Goal: Task Accomplishment & Management: Use online tool/utility

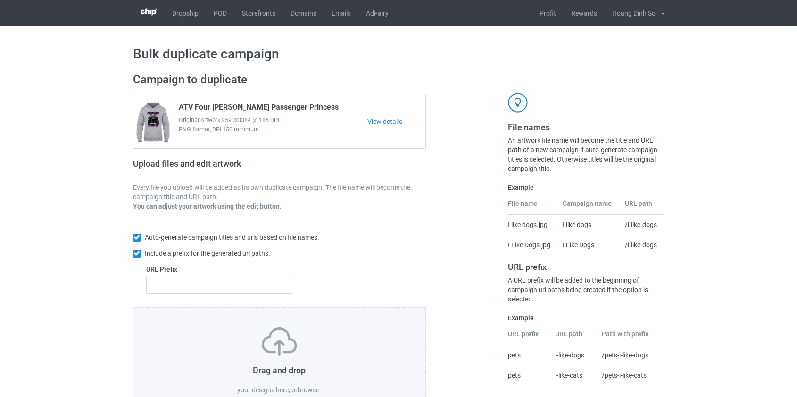
click at [306, 391] on label "browse" at bounding box center [308, 390] width 22 height 8
click at [0, 0] on input "browse" at bounding box center [0, 0] width 0 height 0
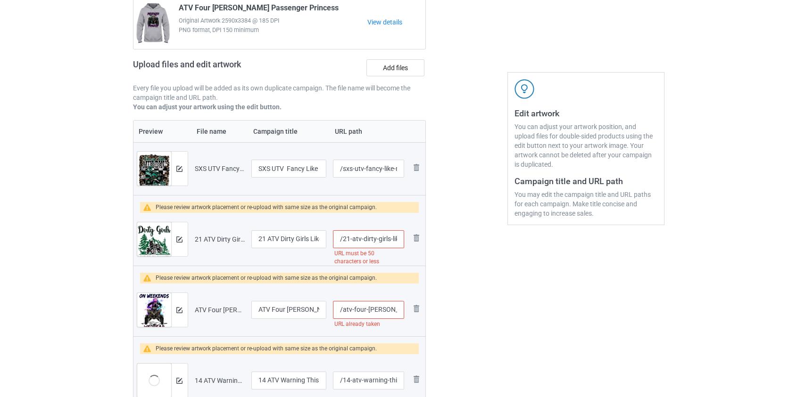
scroll to position [214, 0]
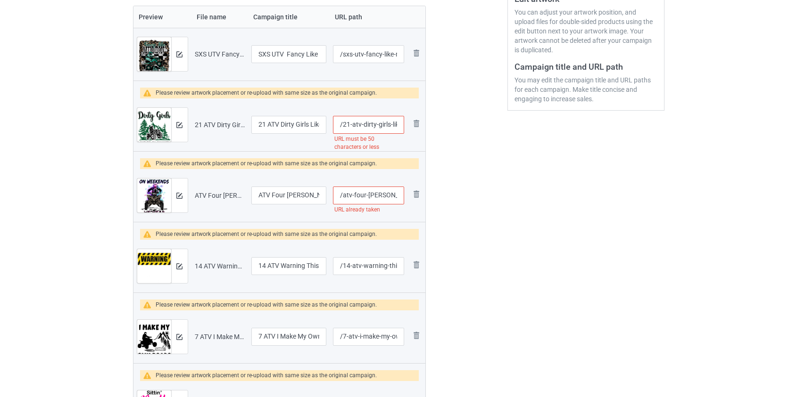
click at [383, 124] on input "/21-atv-dirty-girls-like-to-play-with-it-in-the-[PERSON_NAME]" at bounding box center [368, 125] width 71 height 18
type input "/21-atv-dirty-like-to-play-with-it-in-the-woods"
drag, startPoint x: 266, startPoint y: 124, endPoint x: 187, endPoint y: 124, distance: 79.2
click at [187, 124] on tr "Preview and edit artwork 21 ATV Dirty Girls Like to play with it in the Woods.p…" at bounding box center [279, 125] width 292 height 53
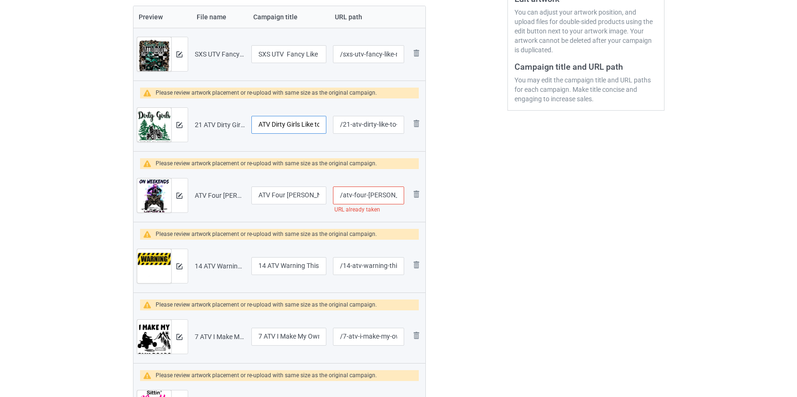
type input "ATV Dirty Girls Like to play with it in the Woods"
click at [383, 195] on input "/atv-four-[PERSON_NAME]-on-weekends-we-wear-dirt" at bounding box center [368, 196] width 71 height 18
click at [358, 196] on input "/atv-four-on-weekends-we-wear-dirt" at bounding box center [368, 196] width 71 height 18
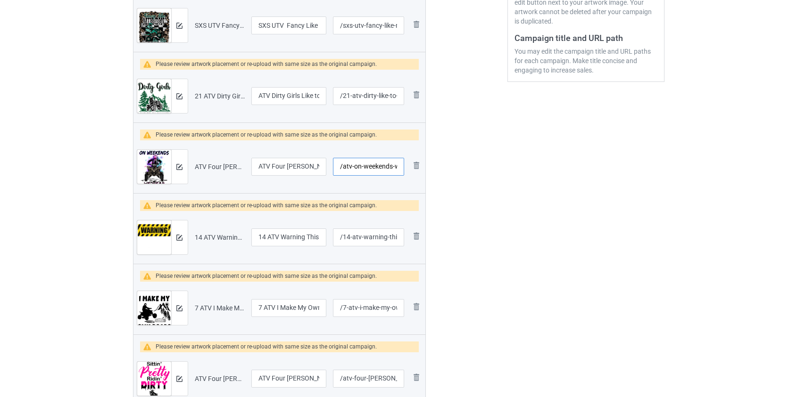
scroll to position [343, 0]
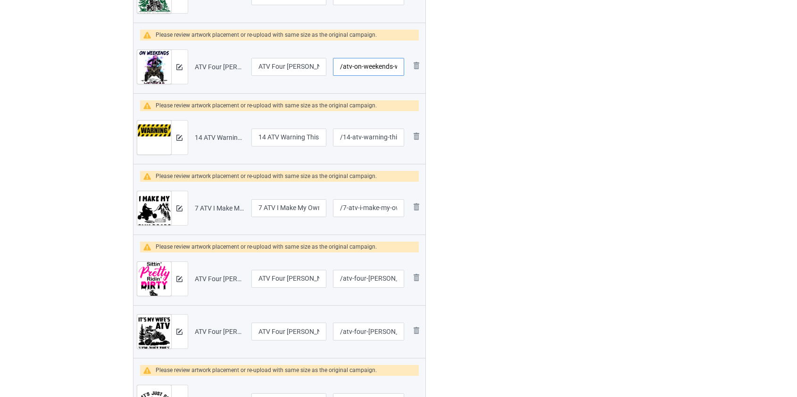
type input "/atv-on-weekends-we-wear-dirt"
drag, startPoint x: 269, startPoint y: 136, endPoint x: 203, endPoint y: 136, distance: 65.5
click at [203, 136] on tr "Preview and edit artwork 14 ATV Warning This Person Is A Crazy ATV Rider.png 14…" at bounding box center [279, 137] width 292 height 53
type input "ATV Warning This Person Is A Crazy ATV Rider"
drag, startPoint x: 263, startPoint y: 207, endPoint x: 171, endPoint y: 208, distance: 92.4
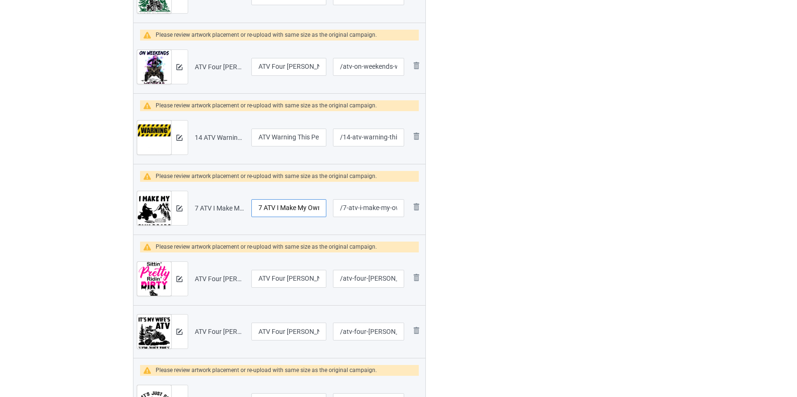
click at [171, 208] on tr "Preview and edit artwork 7 ATV I Make My Own Roads.png 7 ATV I Make My Own Road…" at bounding box center [279, 208] width 292 height 53
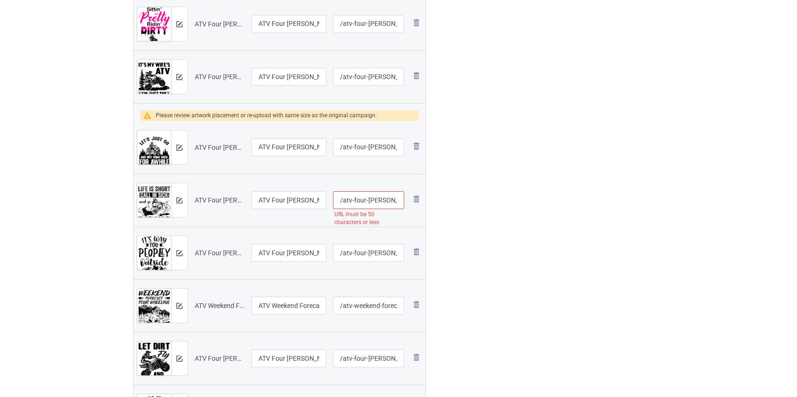
scroll to position [600, 0]
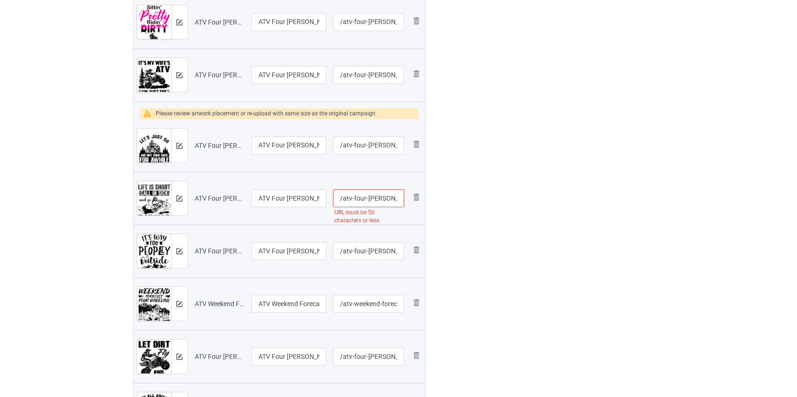
type input "ATV I Make My Own Roads"
click at [372, 198] on input "/atv-four-[PERSON_NAME]-life-is-short-call-in-sick-and-go-riding-blk" at bounding box center [368, 198] width 71 height 18
click at [361, 199] on input "/atv-four--life-is-short-call-in-sick-and-go-riding-blk" at bounding box center [368, 198] width 71 height 18
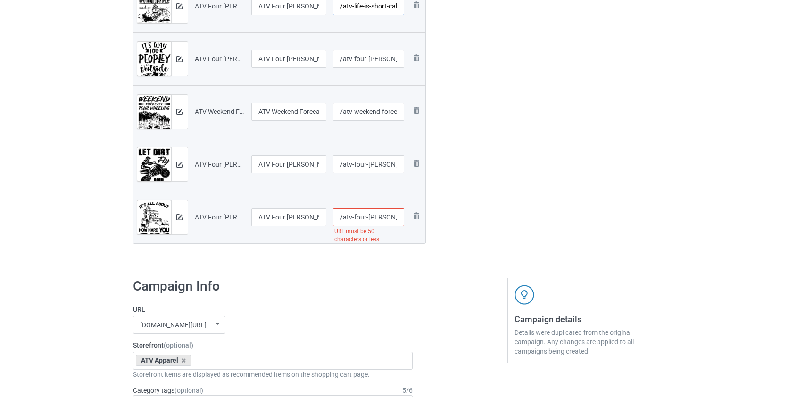
scroll to position [814, 0]
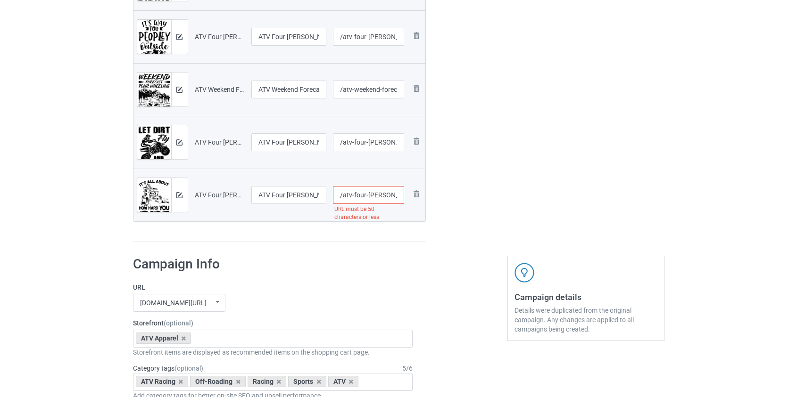
type input "/atv-life-is-short-call-in-sick-and-go-riding-blk"
click at [360, 193] on input "/atv-four-[PERSON_NAME]-it-s-all-about-how-hard-you-ride-blk" at bounding box center [368, 195] width 71 height 18
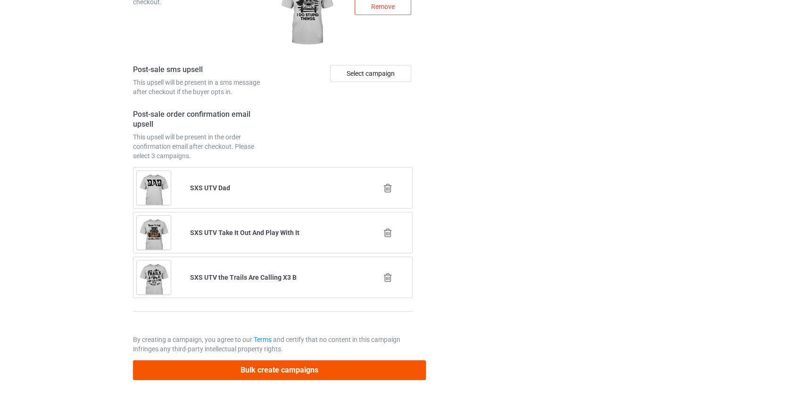
type input "/atv-it-s-all-about-how-hard-you-ride-blk"
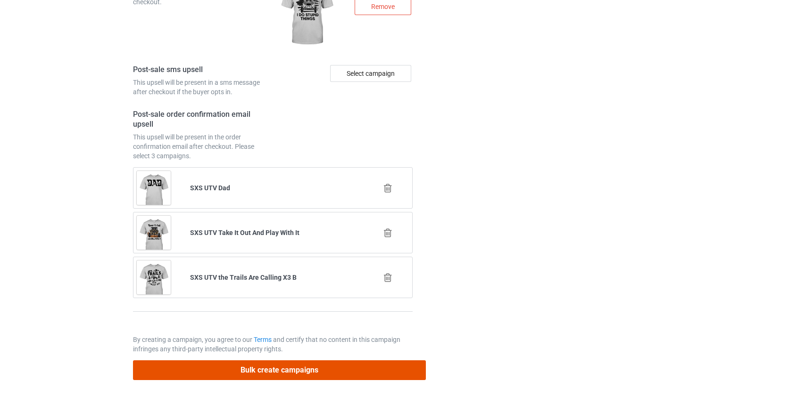
click at [275, 370] on button "Bulk create campaigns" at bounding box center [279, 370] width 293 height 19
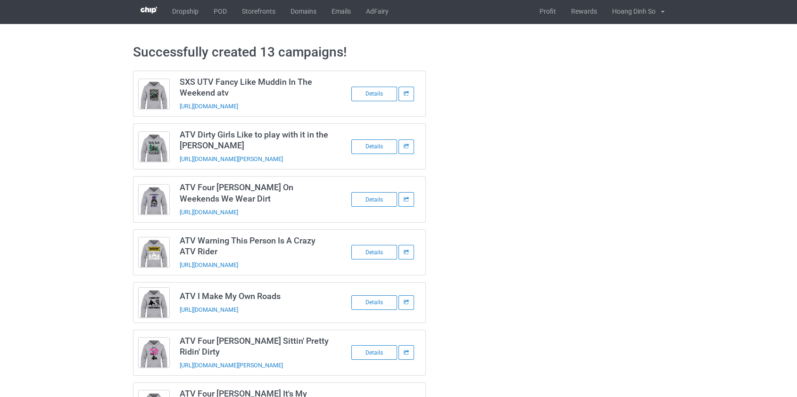
scroll to position [0, 0]
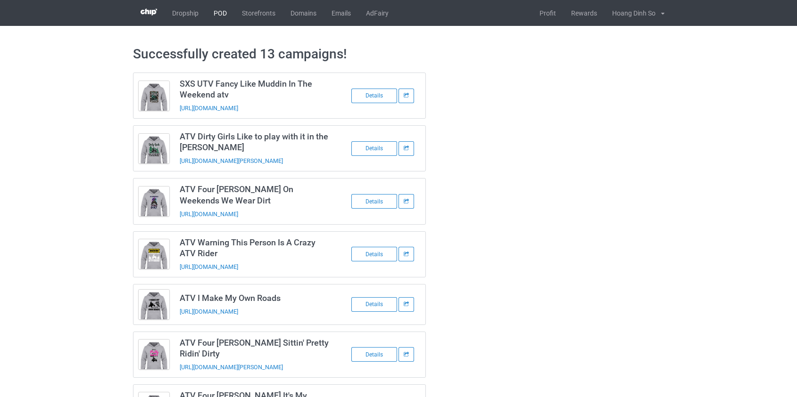
click at [213, 13] on link "POD" at bounding box center [220, 13] width 28 height 26
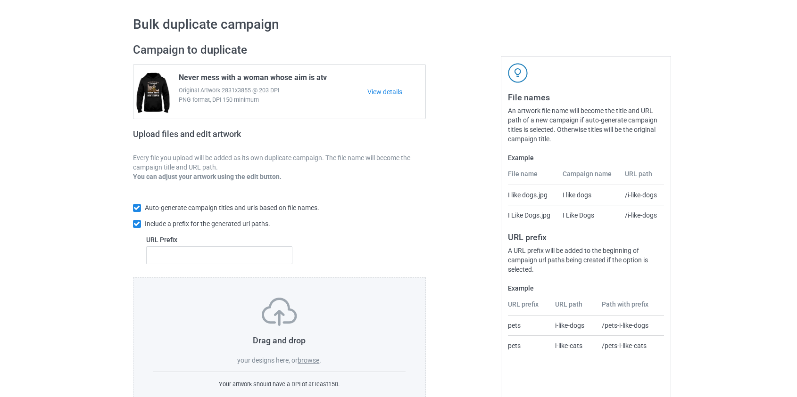
scroll to position [61, 0]
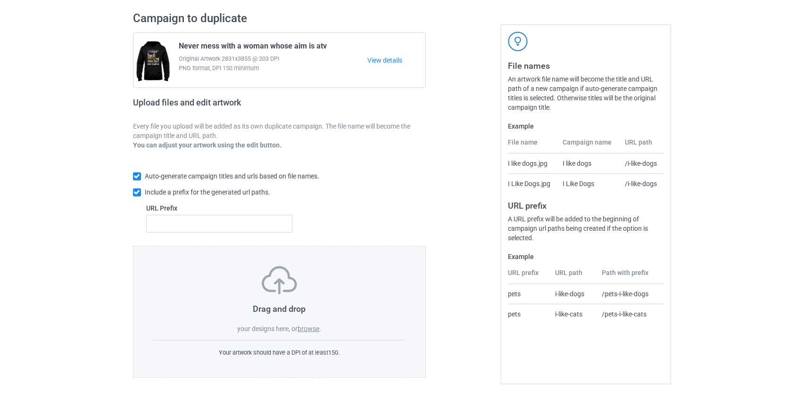
click at [316, 328] on label "browse" at bounding box center [308, 329] width 22 height 8
click at [0, 0] on input "browse" at bounding box center [0, 0] width 0 height 0
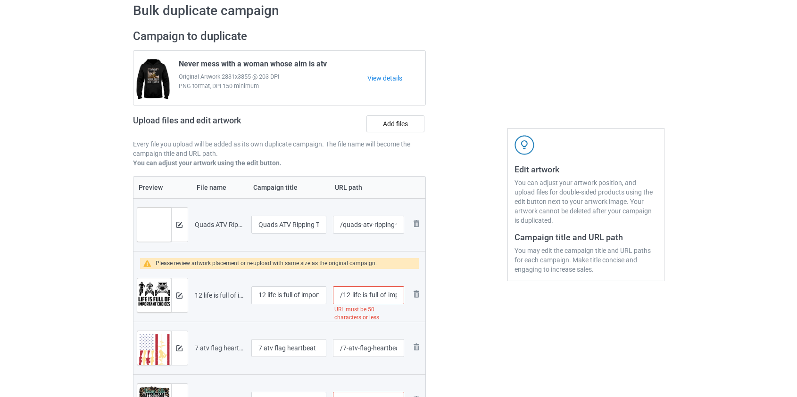
scroll to position [6, 0]
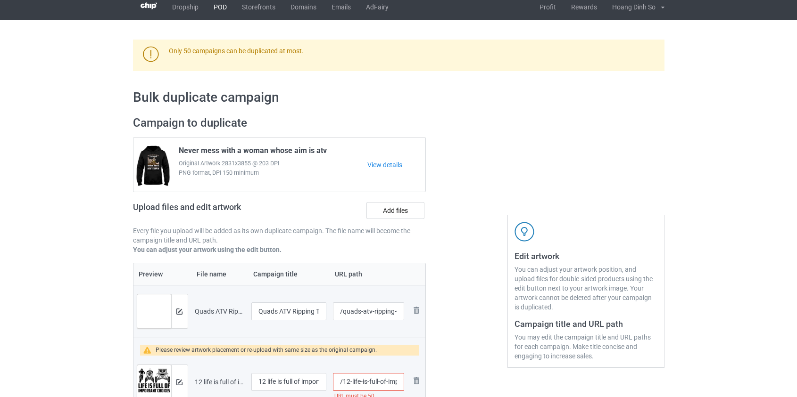
click at [215, 8] on link "POD" at bounding box center [220, 7] width 28 height 26
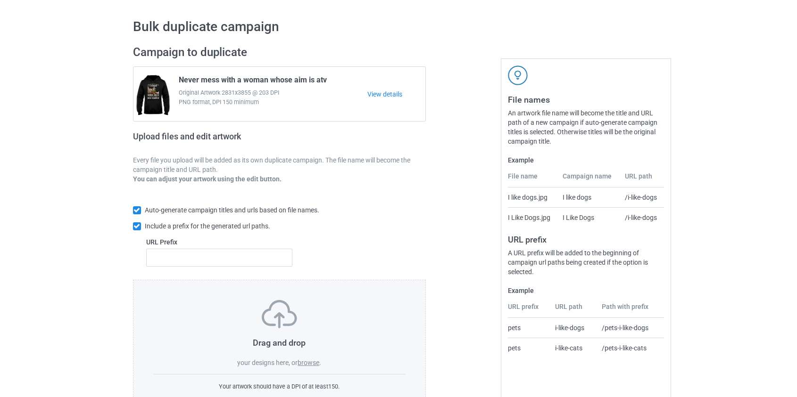
scroll to position [42, 0]
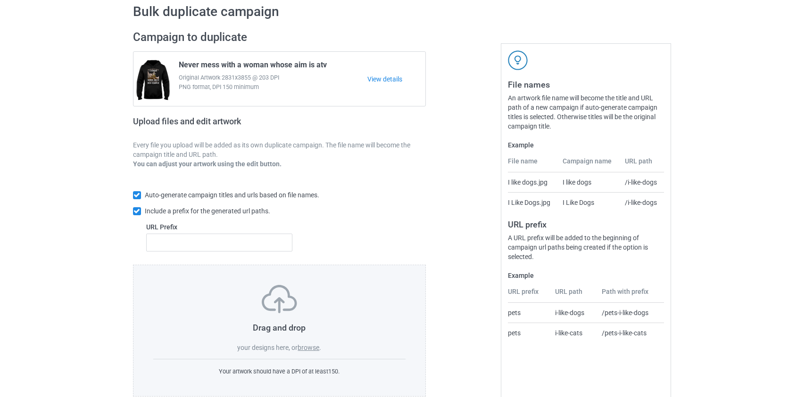
click at [310, 348] on label "browse" at bounding box center [308, 348] width 22 height 8
click at [0, 0] on input "browse" at bounding box center [0, 0] width 0 height 0
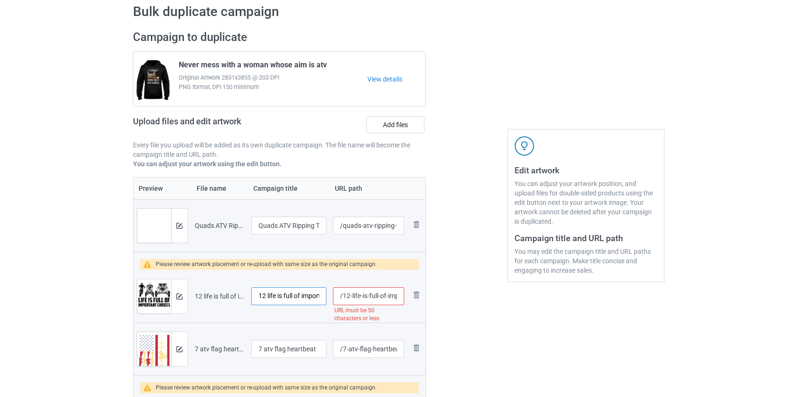
drag, startPoint x: 269, startPoint y: 299, endPoint x: 93, endPoint y: 290, distance: 176.0
click at [413, 294] on img at bounding box center [416, 294] width 11 height 11
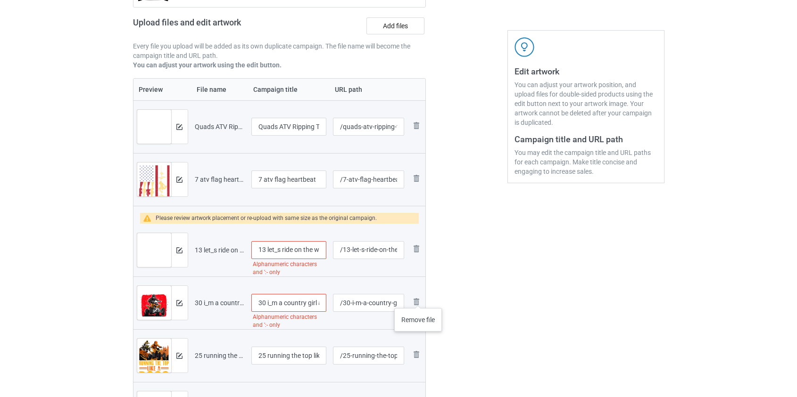
scroll to position [171, 0]
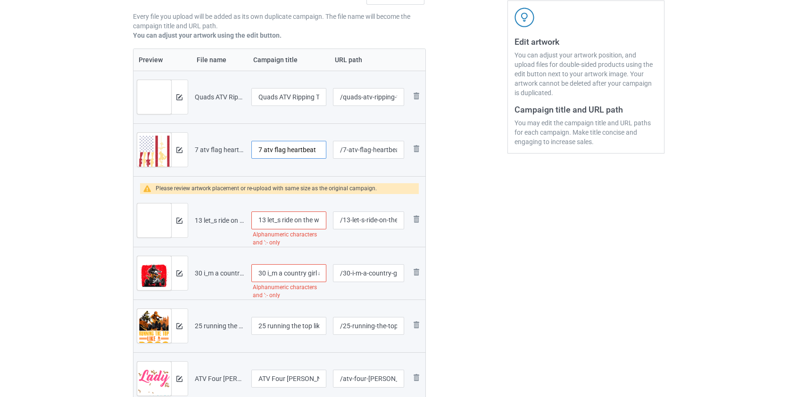
drag, startPoint x: 267, startPoint y: 148, endPoint x: 210, endPoint y: 149, distance: 57.0
click at [210, 149] on tr "Preview and edit artwork 7 atv flag heartbeat.png 7 atv flag heartbeat /7-atv-f…" at bounding box center [279, 149] width 292 height 53
type input "Atv flag heartbeat"
drag, startPoint x: 269, startPoint y: 218, endPoint x: 220, endPoint y: 219, distance: 48.6
click at [220, 219] on tr "Preview and edit artwork 13 let_s ride on the wild side atv.png 13 let_s ride o…" at bounding box center [279, 220] width 292 height 53
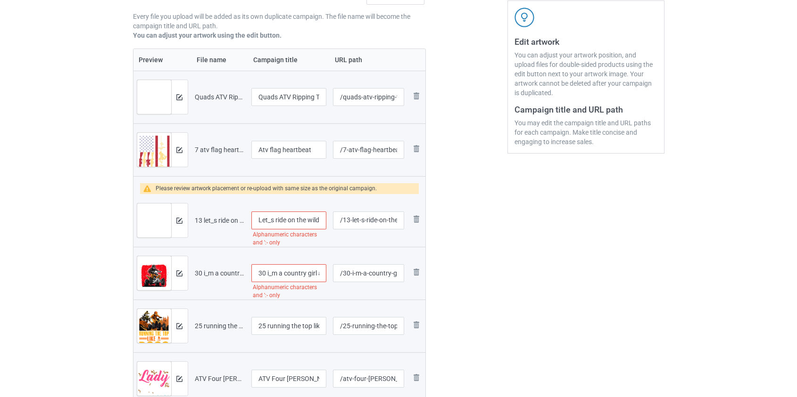
click at [267, 222] on input "Let_s ride on the wild side atv" at bounding box center [288, 221] width 75 height 18
type input "Let's ride on the wild side atv"
drag, startPoint x: 271, startPoint y: 271, endPoint x: 213, endPoint y: 269, distance: 57.5
click at [214, 269] on tr "Preview and edit artwork 30 i_m a country girl an atv.png 30 i_m a country girl…" at bounding box center [279, 273] width 292 height 53
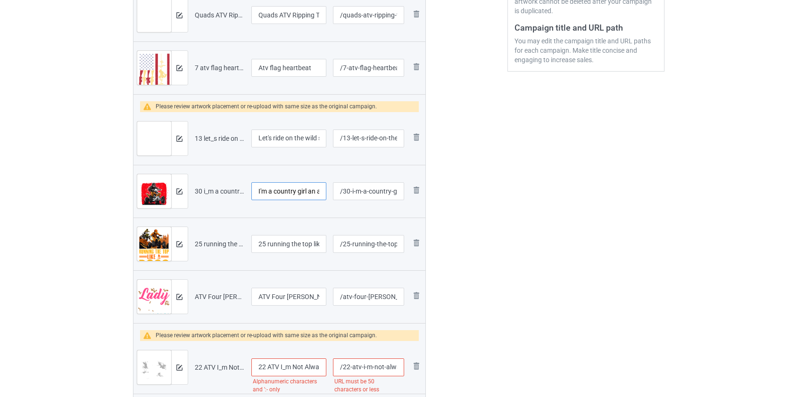
scroll to position [257, 0]
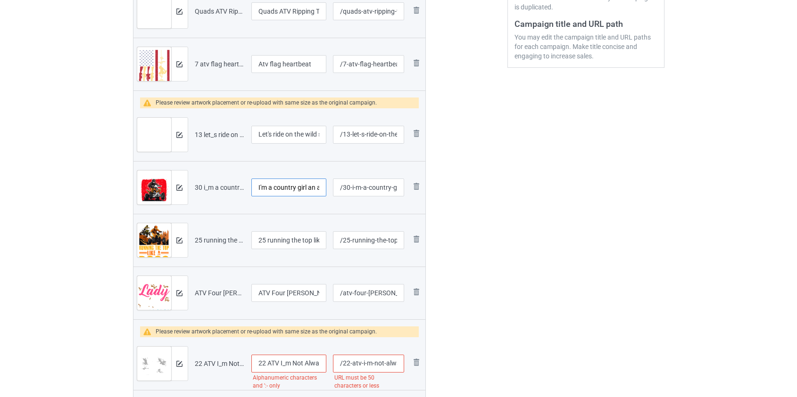
type input "I'm a country girl an atv"
drag, startPoint x: 269, startPoint y: 241, endPoint x: 192, endPoint y: 226, distance: 78.2
click at [192, 226] on tr "Preview and edit artwork 25 running the top like a boss atv.png 25 running the …" at bounding box center [279, 240] width 292 height 53
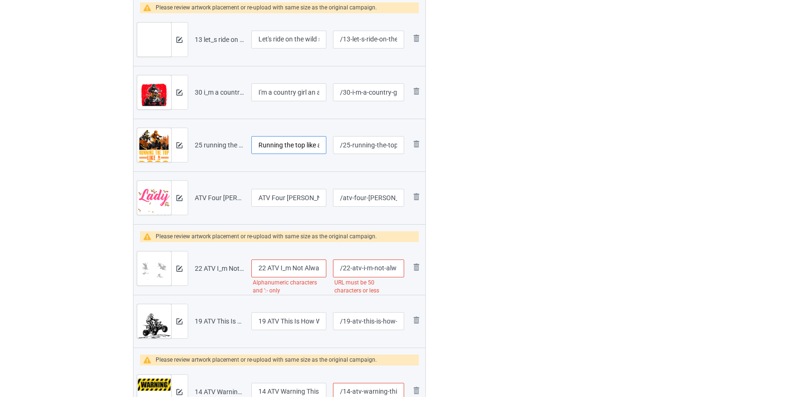
scroll to position [386, 0]
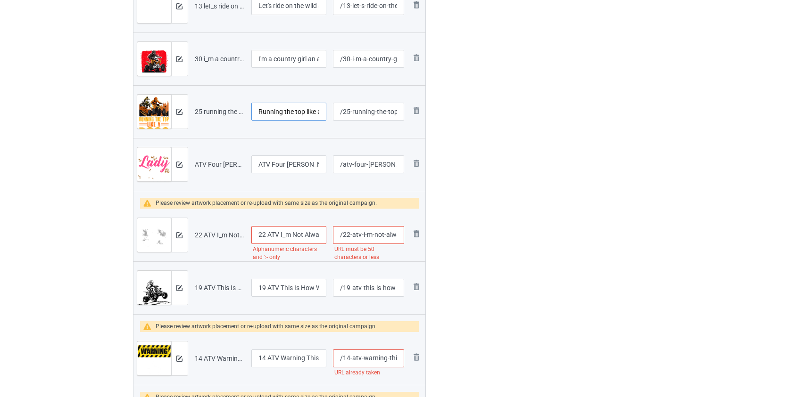
type input "Running the top like a boss atv"
drag, startPoint x: 267, startPoint y: 232, endPoint x: 171, endPoint y: 244, distance: 97.3
click at [171, 244] on tr "Preview and edit artwork 22 ATV I_m Not Always Grumpy Sometimes I_m Four Wheeli…" at bounding box center [279, 235] width 292 height 53
click at [272, 238] on input "ATV I_m Not Always Grumpy Sometimes I_m Four Wheeling" at bounding box center [288, 235] width 75 height 18
click at [275, 234] on input "ATV I_m Not Always Grumpy Sometimes I_m Four Wheeling" at bounding box center [288, 235] width 75 height 18
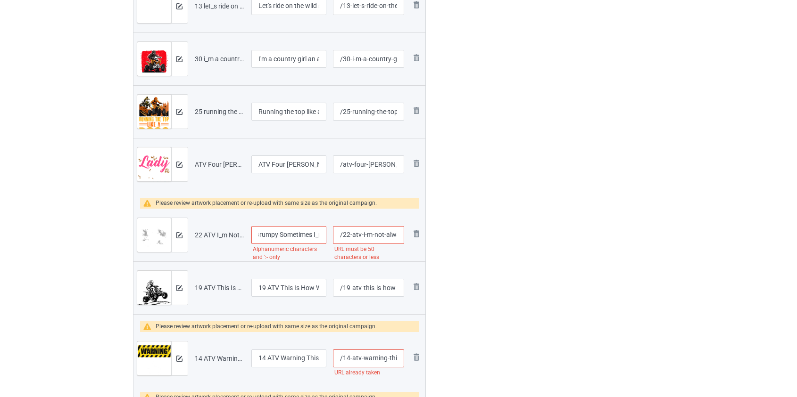
scroll to position [0, 68]
type input "ATV I'm Not Always Grumpy Sometimes I'm Four Wheeling"
click at [386, 234] on input "/22-atv-i-m-not-always-grumpy-sometimes-i-m-four-wheeling" at bounding box center [368, 235] width 71 height 18
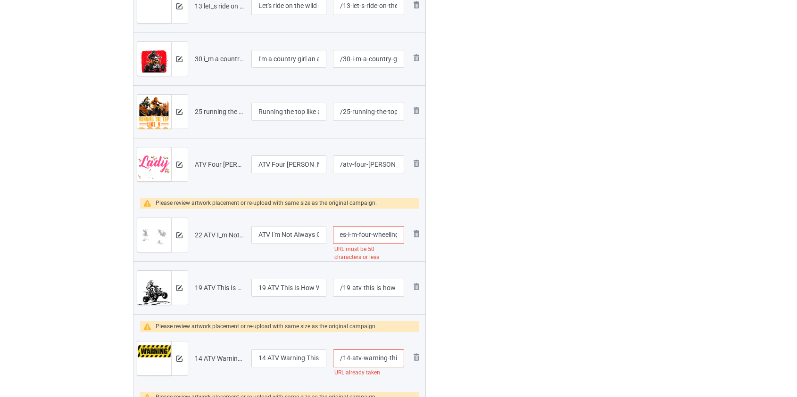
scroll to position [0, 120]
drag, startPoint x: 396, startPoint y: 236, endPoint x: 358, endPoint y: 235, distance: 38.7
click at [358, 235] on input "/22-atv-i-m-not-always-grumpy-sometimes-i-m-four-wheeling" at bounding box center [368, 235] width 71 height 18
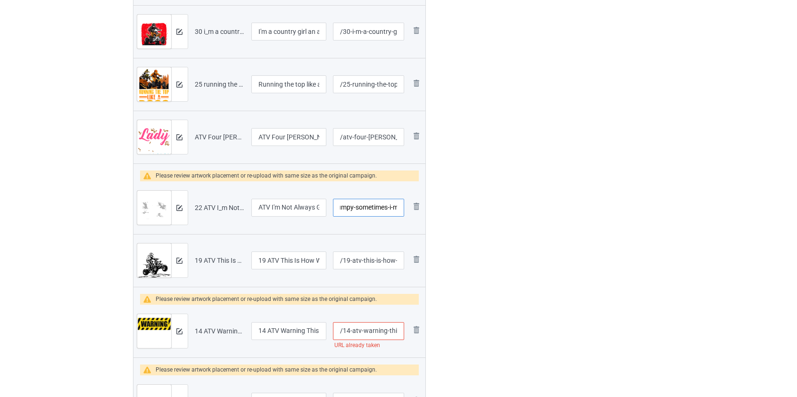
scroll to position [428, 0]
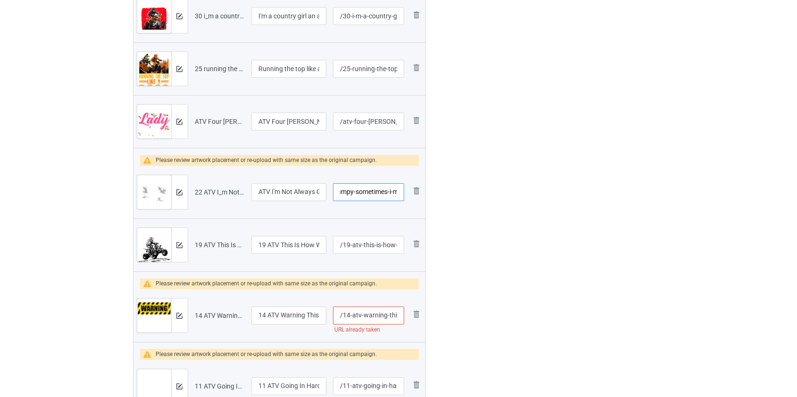
type input "/22-atv-i-m-not-always-grumpy-sometimes-i-m"
drag, startPoint x: 268, startPoint y: 247, endPoint x: 234, endPoint y: 247, distance: 33.5
click at [235, 247] on tr "Preview and edit artwork 19 ATV This Is How We Roll.png 19 ATV This Is How We R…" at bounding box center [279, 245] width 292 height 53
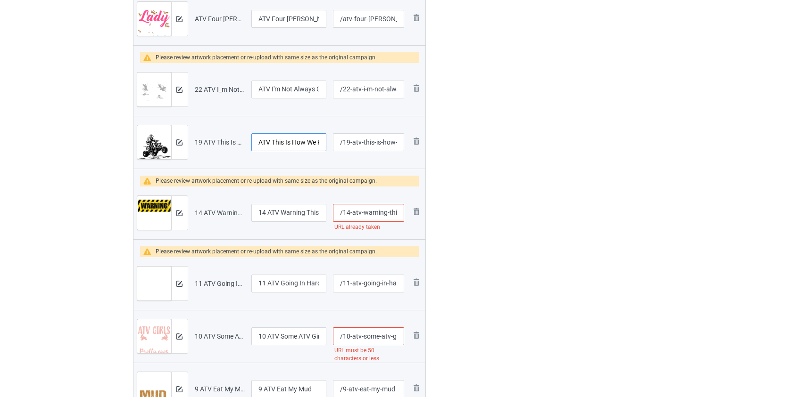
scroll to position [557, 0]
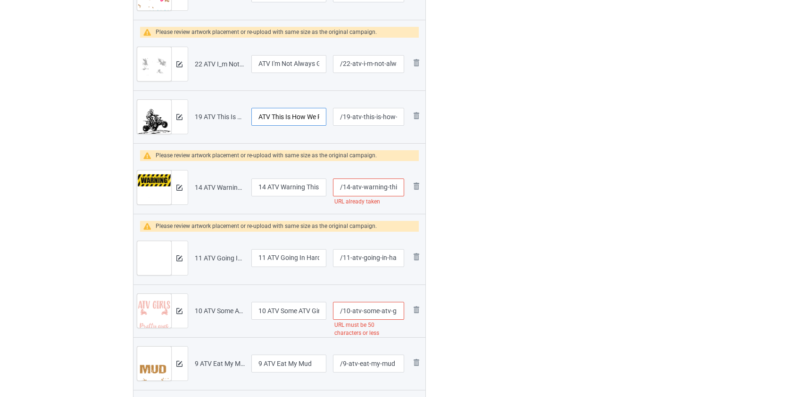
type input "ATV This Is How We Roll"
drag, startPoint x: 267, startPoint y: 183, endPoint x: 174, endPoint y: 190, distance: 92.6
click at [186, 189] on tr "Preview and edit artwork 14 ATV Warning This Person Is A Crazy ATV Rider.png 14…" at bounding box center [279, 187] width 292 height 53
type input "ATV Warning This Person Is A Crazy ATV Rider"
click at [371, 186] on input "/14-atv-warning-this-person-is-a-crazy-atv-rider" at bounding box center [368, 188] width 71 height 18
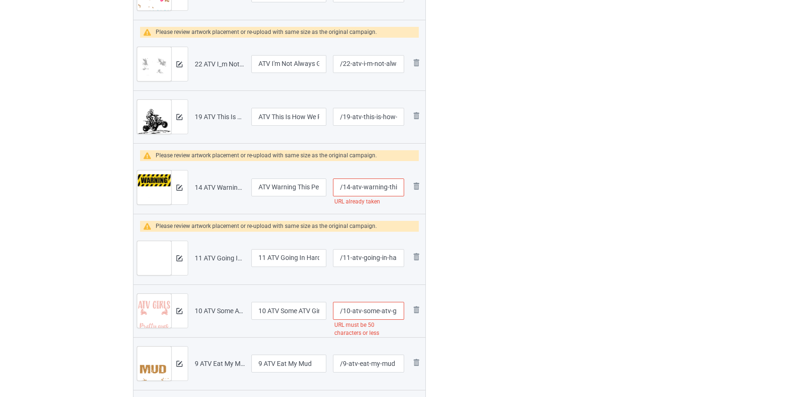
click at [371, 186] on input "/14-atv-warning-this-person-is-a-crazy-atv-rider" at bounding box center [368, 188] width 71 height 18
click at [372, 185] on input "/14-atv--this-person-is-a-crazy-atv-rider" at bounding box center [368, 188] width 71 height 18
type input "/14-atv-person-is-a-crazy-atv-rider"
drag, startPoint x: 267, startPoint y: 259, endPoint x: 221, endPoint y: 259, distance: 45.7
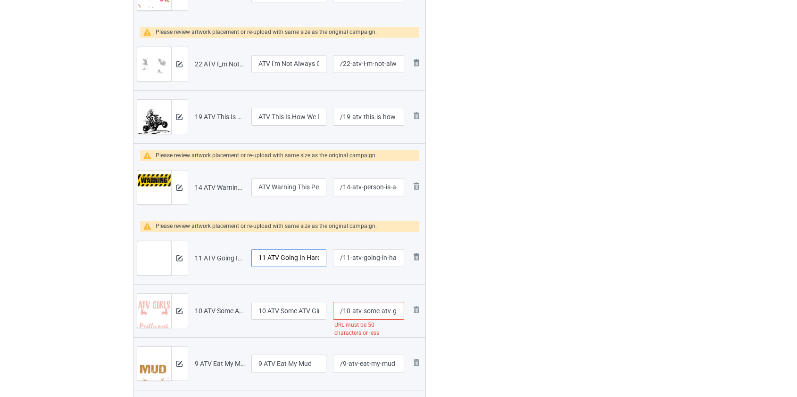
click at [224, 260] on tr "Preview and edit artwork 11 ATV Going In Hard Coming Out Wet.png 11 ATV Going I…" at bounding box center [279, 258] width 292 height 53
type input "ATV Going In Hard Coming Out Wet"
click at [267, 311] on input "10 ATV Some ATV Girls Have Tattoos Pretty Eyes And Thick Thighs" at bounding box center [288, 311] width 75 height 18
drag, startPoint x: 267, startPoint y: 311, endPoint x: 247, endPoint y: 312, distance: 20.8
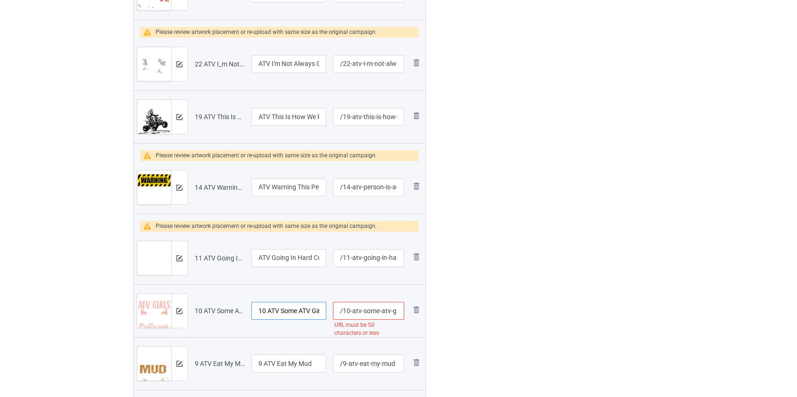
click at [237, 311] on tr "Preview and edit artwork 10 ATV Some ATV Girls Have Tattoos Pretty Eyes And Thi…" at bounding box center [279, 311] width 292 height 53
type input "ATV Some ATV Girls Have Tattoos Pretty Eyes And Thick Thighs"
click at [368, 311] on input "/10-atv-some-atv-girls-have-tattoos-pretty-eyes-and-thick-thighs" at bounding box center [368, 311] width 71 height 18
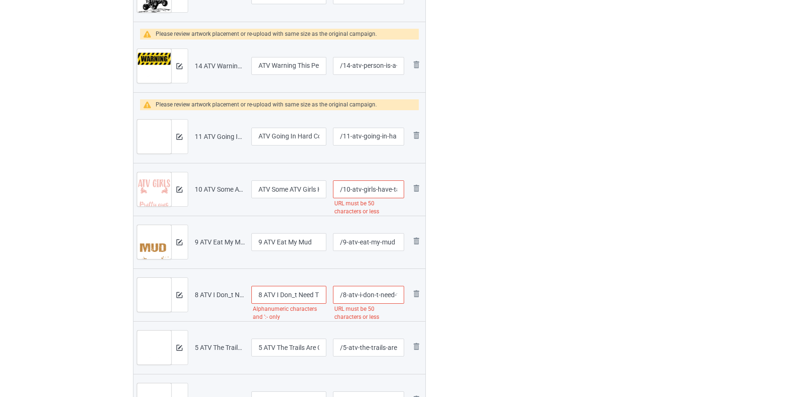
scroll to position [685, 0]
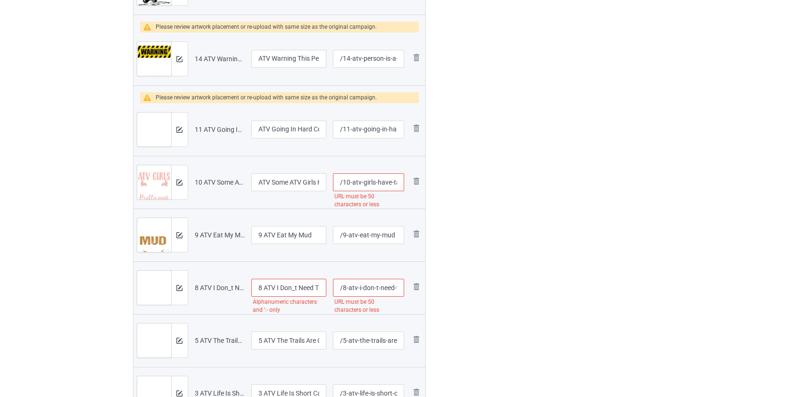
click at [385, 184] on input "/10-atv-girls-have-tattoos-pretty-eyes-and-thick-thighs" at bounding box center [368, 182] width 71 height 18
type input "/10-atv-girls-tattoos-pretty-eyes-and-thick-thighs"
drag, startPoint x: 263, startPoint y: 235, endPoint x: 242, endPoint y: 235, distance: 20.7
click at [242, 235] on tr "Preview and edit artwork 9 ATV Eat My Mud.png 9 ATV Eat My Mud /9-atv-eat-my-mu…" at bounding box center [279, 235] width 292 height 53
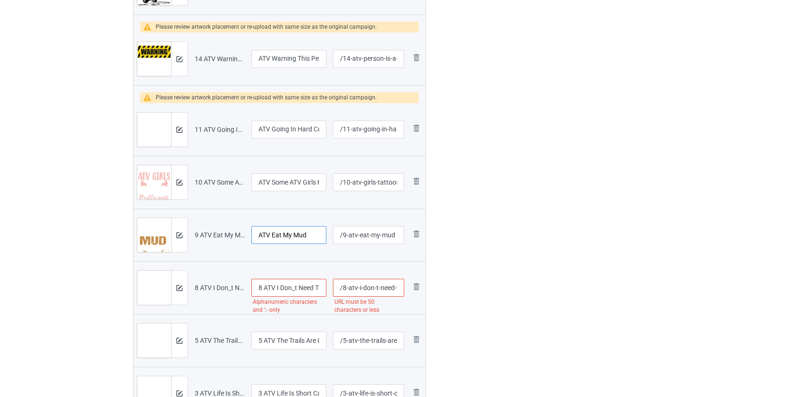
type input "ATV Eat My Mud"
drag, startPoint x: 263, startPoint y: 288, endPoint x: 234, endPoint y: 288, distance: 28.3
click at [234, 288] on tr "Preview and edit artwork 8 ATV I Don_t Need Therapy All I Need Is To Go Riding …" at bounding box center [279, 288] width 292 height 53
click at [288, 286] on input "ATV I Don_t Need Therapy All I Need Is To Go Riding With My Man" at bounding box center [288, 288] width 75 height 18
type input "ATV I Don't Need Therapy All I Need Is To Go Riding With My Man"
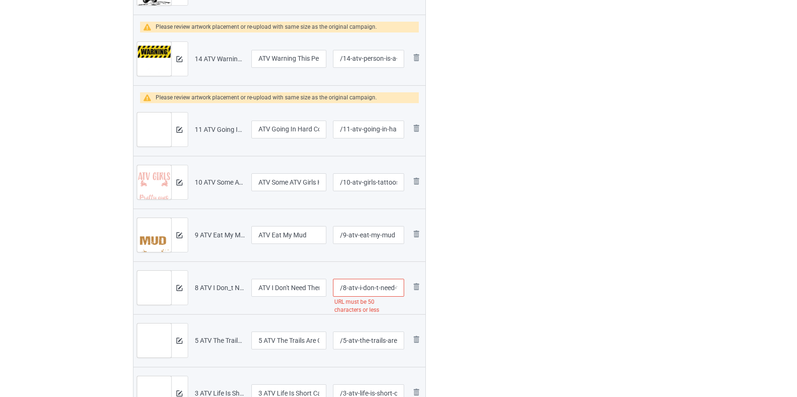
click at [386, 288] on input "/8-atv-i-don-t-need-therapy-all-i-need-is-to-go-riding-with-my-man" at bounding box center [368, 288] width 71 height 18
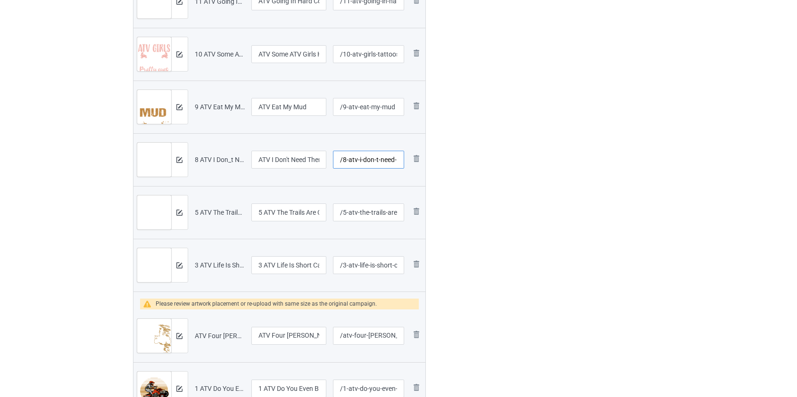
scroll to position [814, 0]
type input "/8-atv-i-don-t-need-is-to-go-riding-with-my-man"
drag, startPoint x: 264, startPoint y: 210, endPoint x: 207, endPoint y: 216, distance: 57.4
click at [207, 216] on tr "Preview and edit artwork 5 ATV The Trails Are Calling And I Must Go.png 5 ATV T…" at bounding box center [279, 212] width 292 height 53
type input "ATV The Trails Are Calling And I Must Go"
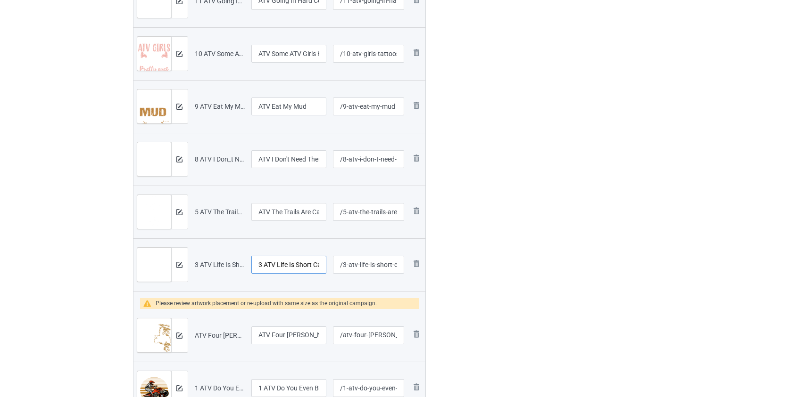
drag, startPoint x: 263, startPoint y: 265, endPoint x: 207, endPoint y: 269, distance: 55.2
click at [207, 269] on tr "Preview and edit artwork 3 ATV Life Is Short Call In Sick And Go Mudding.png 3 …" at bounding box center [279, 264] width 292 height 53
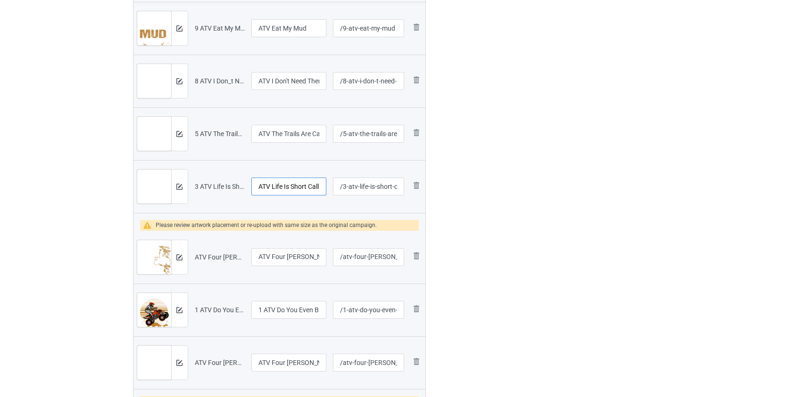
scroll to position [985, 0]
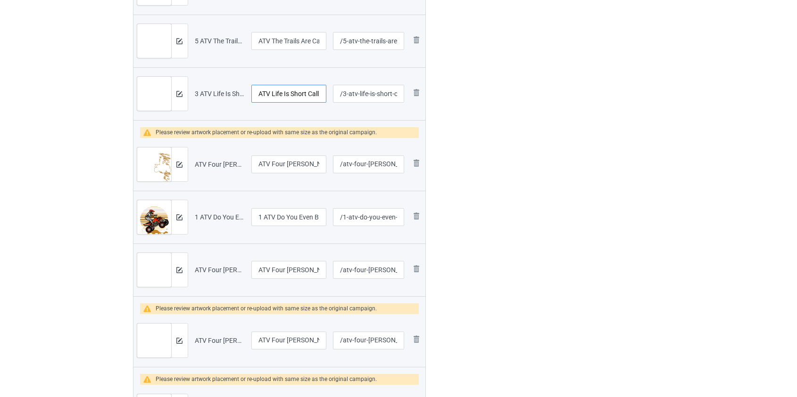
type input "ATV Life Is Short Call In Sick And Go Mudding"
drag, startPoint x: 263, startPoint y: 215, endPoint x: 202, endPoint y: 226, distance: 61.7
click at [203, 226] on tr "Preview and edit artwork 1 ATV Do You Even Braaap Bro.png 1 ATV Do You Even Bra…" at bounding box center [279, 217] width 292 height 53
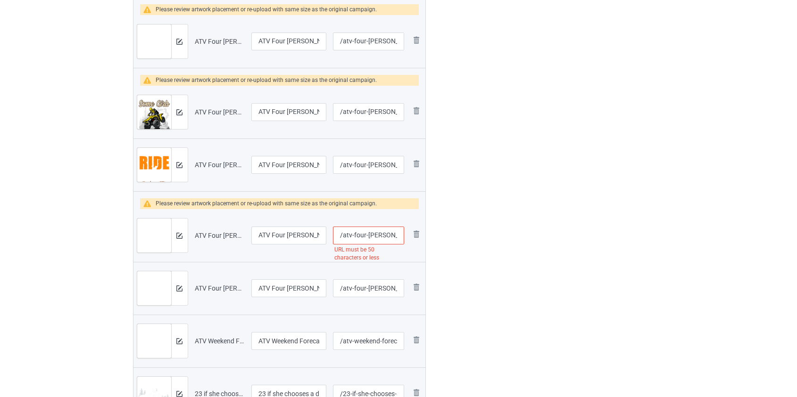
scroll to position [1285, 0]
type input "ATV Do You Even Braaap Bro"
click at [374, 237] on input "/atv-four-[PERSON_NAME]-life-is-short-call-in-sick-and-go-riding" at bounding box center [368, 235] width 71 height 18
click at [357, 234] on input "/atv-four--life-is-short-call-in-sick-and-go-riding" at bounding box center [368, 235] width 71 height 18
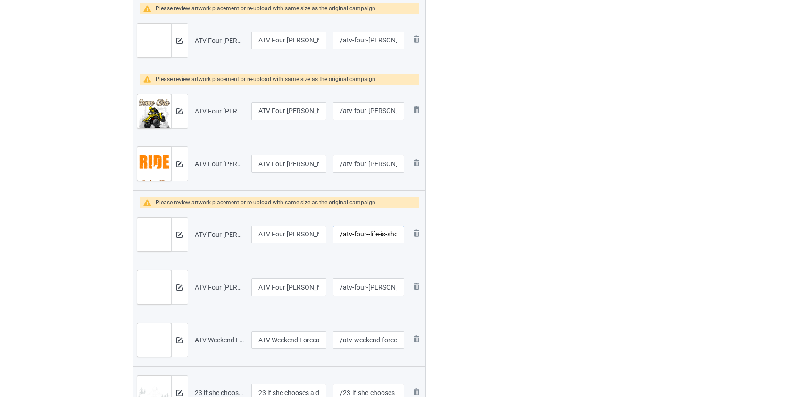
click at [357, 234] on input "/atv-four--life-is-short-call-in-sick-and-go-riding" at bounding box center [368, 235] width 71 height 18
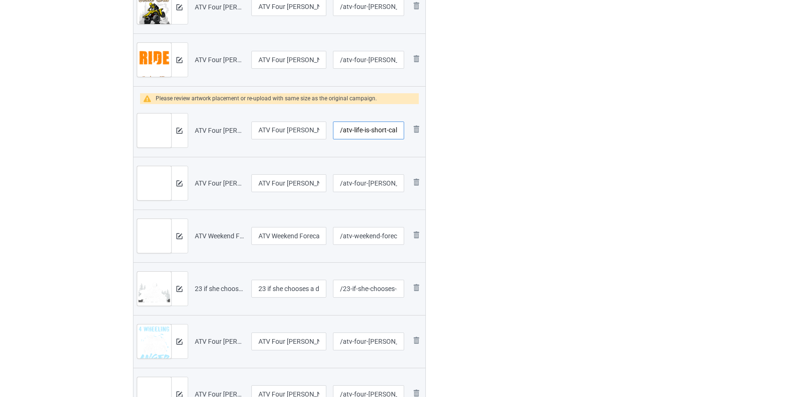
scroll to position [1499, 0]
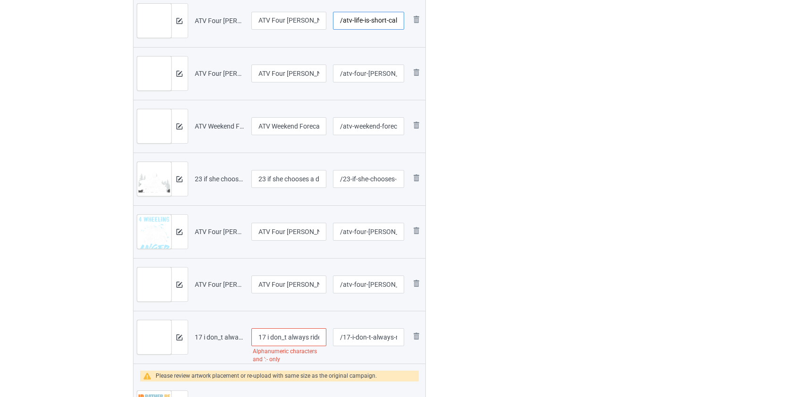
type input "/atv-life-is-short-call-in-sick-and-go-riding"
drag, startPoint x: 268, startPoint y: 181, endPoint x: 201, endPoint y: 183, distance: 67.4
click at [201, 183] on tr "Preview and edit artwork 23 if she chooses a day atv.png 23 if she chooses a da…" at bounding box center [279, 179] width 292 height 53
type input "If she chooses a day atv"
drag, startPoint x: 269, startPoint y: 336, endPoint x: 225, endPoint y: 336, distance: 43.4
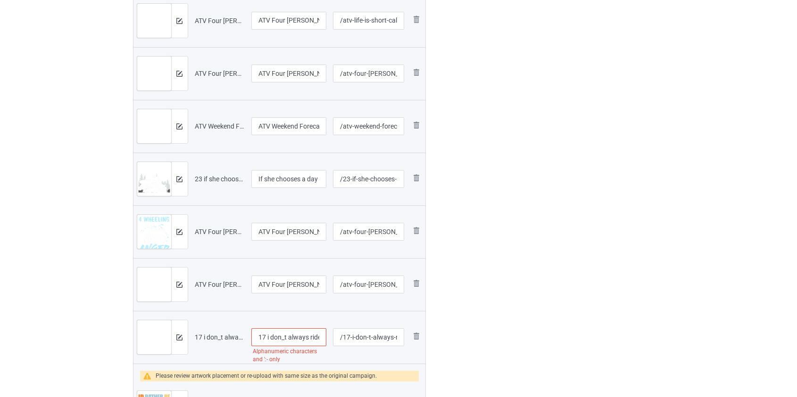
click at [227, 336] on tr "Preview and edit artwork 17 i don_t always ride atvs.png 17 i don_t always ride…" at bounding box center [279, 337] width 292 height 53
click at [275, 335] on input "I don_t always ride atvs" at bounding box center [288, 338] width 75 height 18
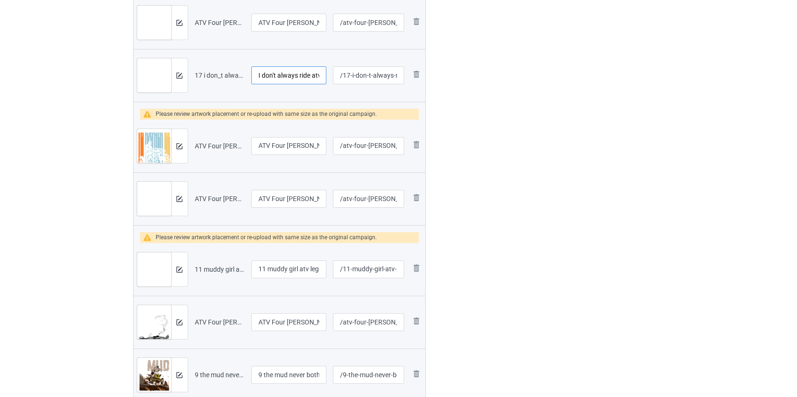
scroll to position [1842, 0]
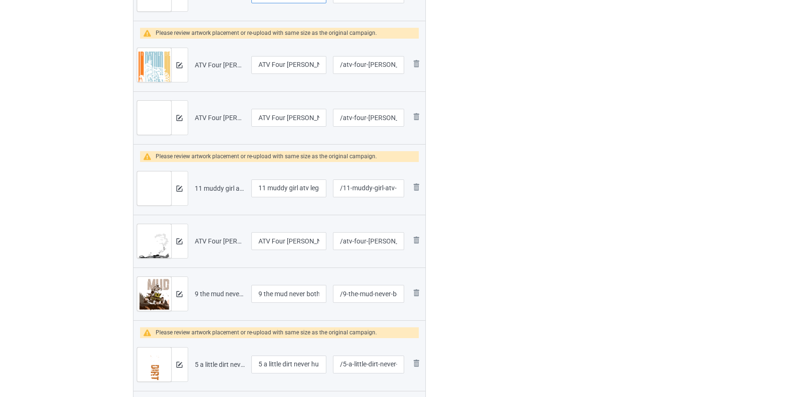
type input "I don't always ride atvs"
drag, startPoint x: 273, startPoint y: 187, endPoint x: 214, endPoint y: 193, distance: 59.7
click at [217, 190] on tr "Preview and edit artwork 11 muddy girl atv legging.png 11 muddy girl atv leggin…" at bounding box center [279, 188] width 292 height 53
type input "Muddy girl atv legging"
drag, startPoint x: 266, startPoint y: 294, endPoint x: 174, endPoint y: 292, distance: 91.9
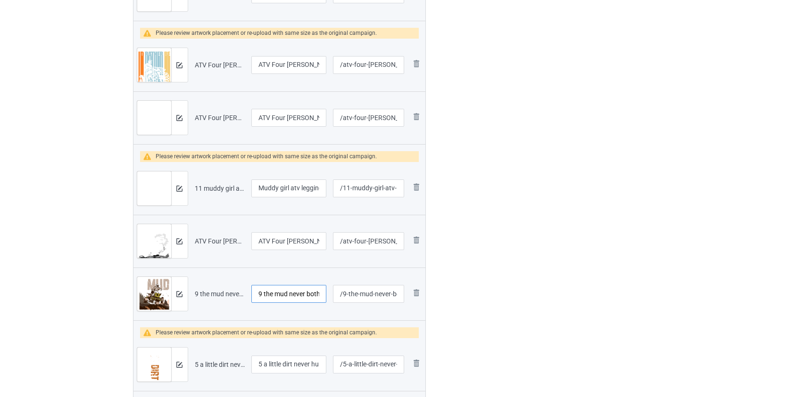
click at [174, 292] on tr "Preview and edit artwork 9 the mud never bothered me anyway atv.png 9 the mud n…" at bounding box center [279, 294] width 292 height 53
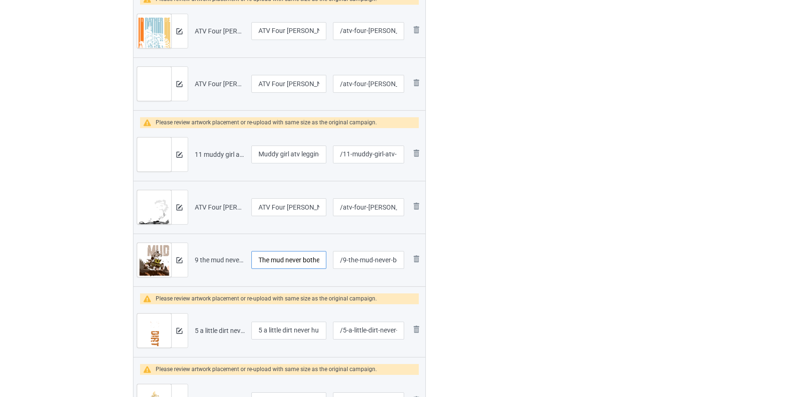
scroll to position [1971, 0]
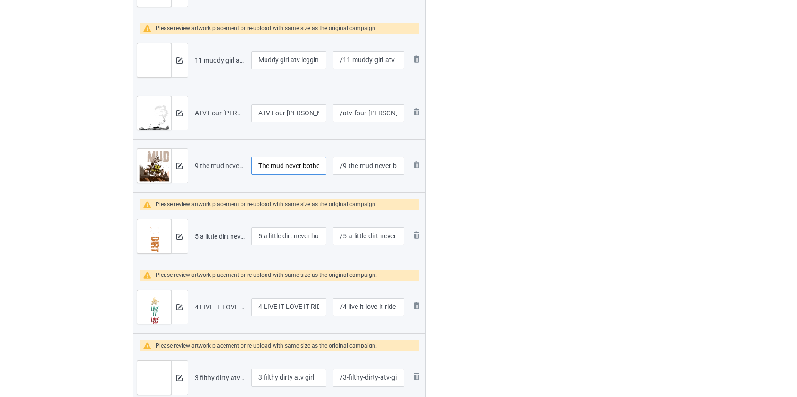
type input "The mud never bothered me anyway atv"
drag, startPoint x: 266, startPoint y: 236, endPoint x: 232, endPoint y: 233, distance: 34.1
click at [232, 233] on tr "Preview and edit artwork 5 a little dirt never hurt atv legging.png 5 a little …" at bounding box center [279, 236] width 292 height 53
type input "A little dirt never hurt atv legging"
drag, startPoint x: 263, startPoint y: 305, endPoint x: 178, endPoint y: 311, distance: 85.5
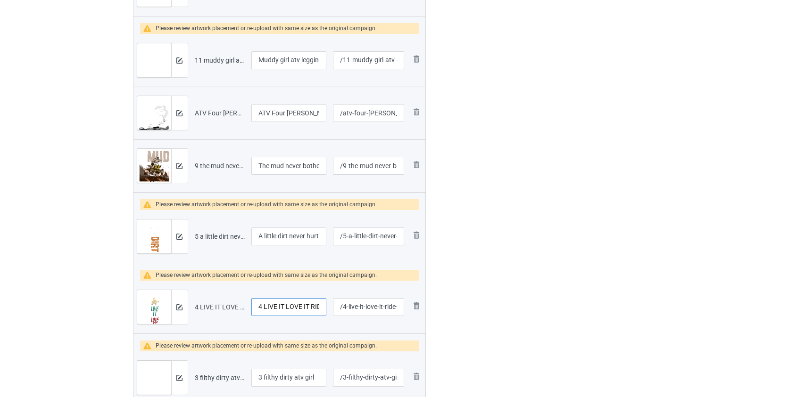
click at [179, 311] on tr "Preview and edit artwork 4 LIVE IT LOVE IT RIDE IT ATV LEGGING.png 4 LIVE IT LO…" at bounding box center [279, 307] width 292 height 53
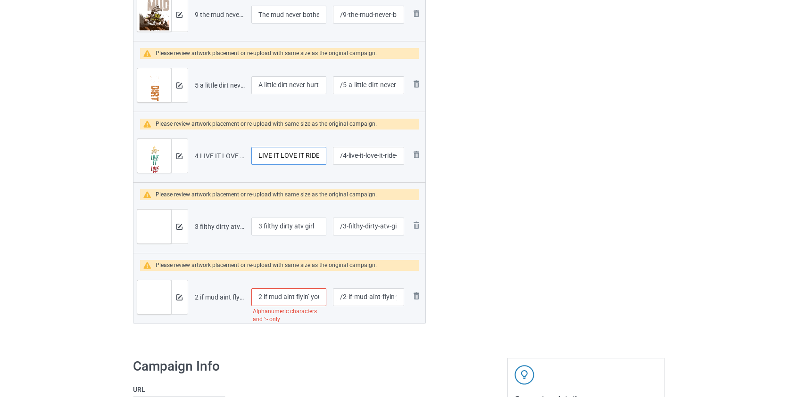
scroll to position [2142, 0]
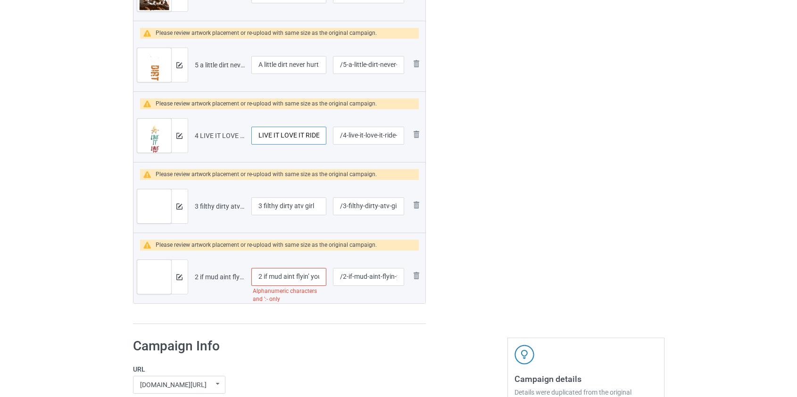
type input "LIVE IT LOVE IT RIDE IT ATV LEGGING"
drag, startPoint x: 265, startPoint y: 209, endPoint x: 209, endPoint y: 206, distance: 56.2
click at [209, 206] on tr "Preview and edit artwork 3 filthy dirty atv girl.png 3 filthy dirty atv girl /3…" at bounding box center [279, 206] width 292 height 53
type input "Filthy dirty atv girl"
drag, startPoint x: 264, startPoint y: 276, endPoint x: 189, endPoint y: 278, distance: 74.5
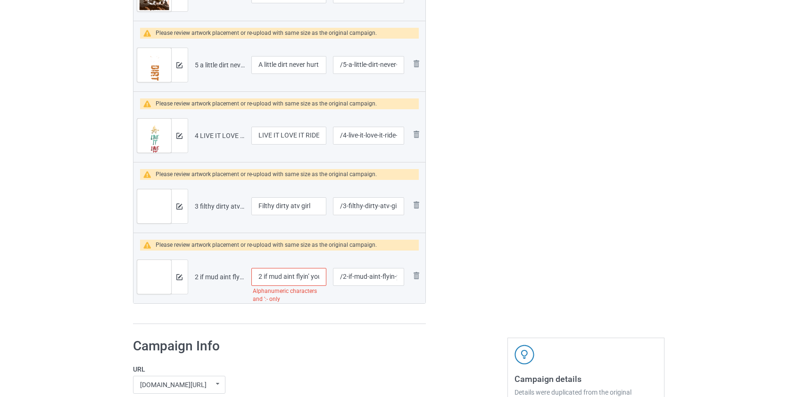
click at [191, 278] on tr "Preview and edit artwork 2 if mud aint flyin’ you ain_t tryin’ atv legging.png …" at bounding box center [279, 277] width 292 height 53
click at [304, 275] on input "If mud aint flyin’ you ain_t tryin’ atv legging" at bounding box center [288, 277] width 75 height 18
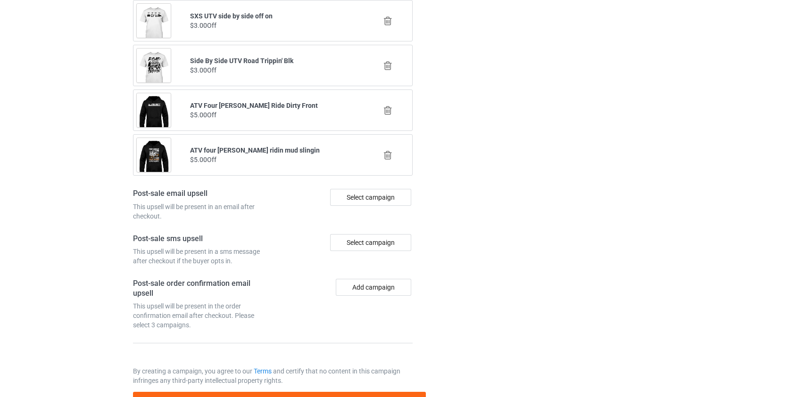
scroll to position [3284, 0]
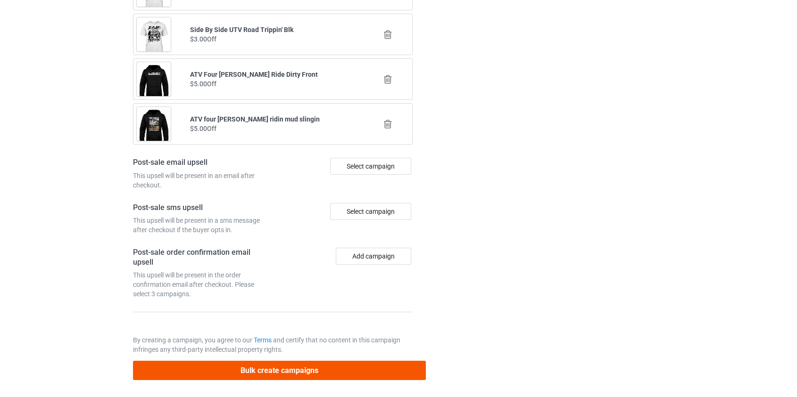
type input "If mud aint flyin' you ain't tryin’ atv legging"
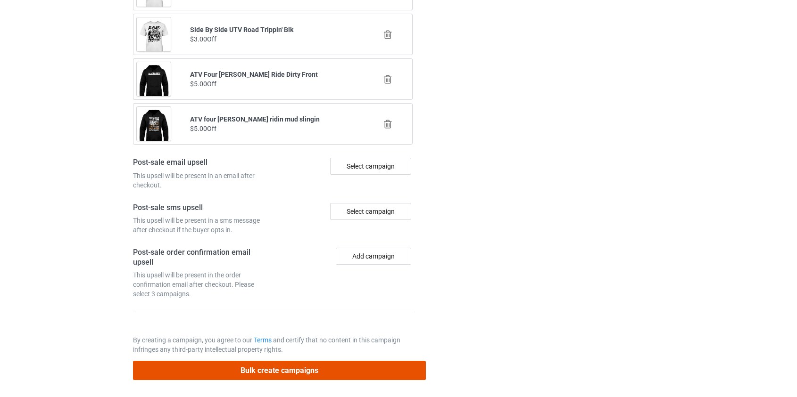
click at [295, 361] on button "Bulk create campaigns" at bounding box center [279, 370] width 293 height 19
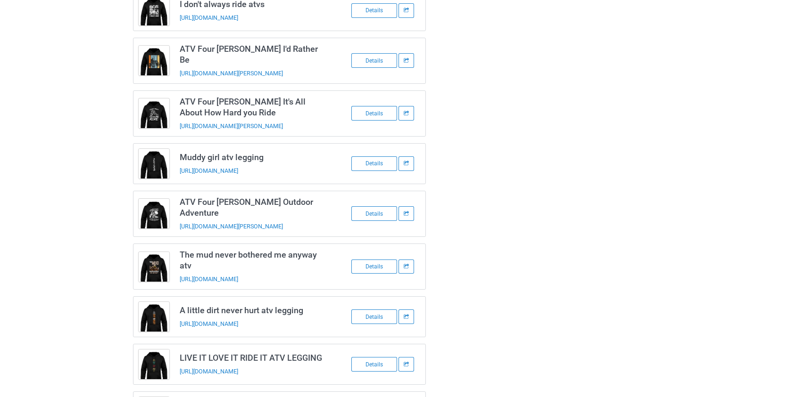
scroll to position [1504, 0]
